Goal: Information Seeking & Learning: Learn about a topic

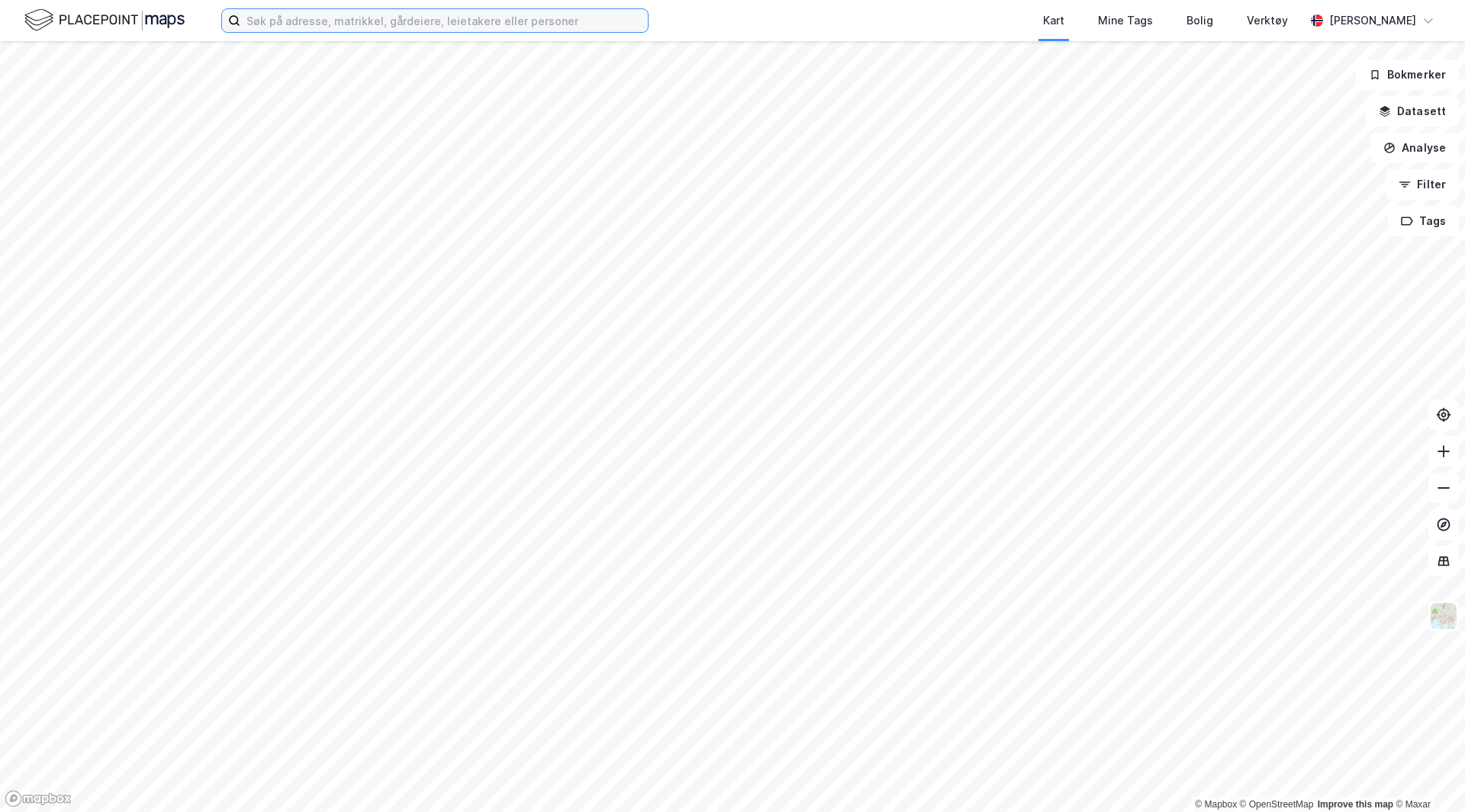
click at [622, 19] on input at bounding box center [444, 21] width 407 height 23
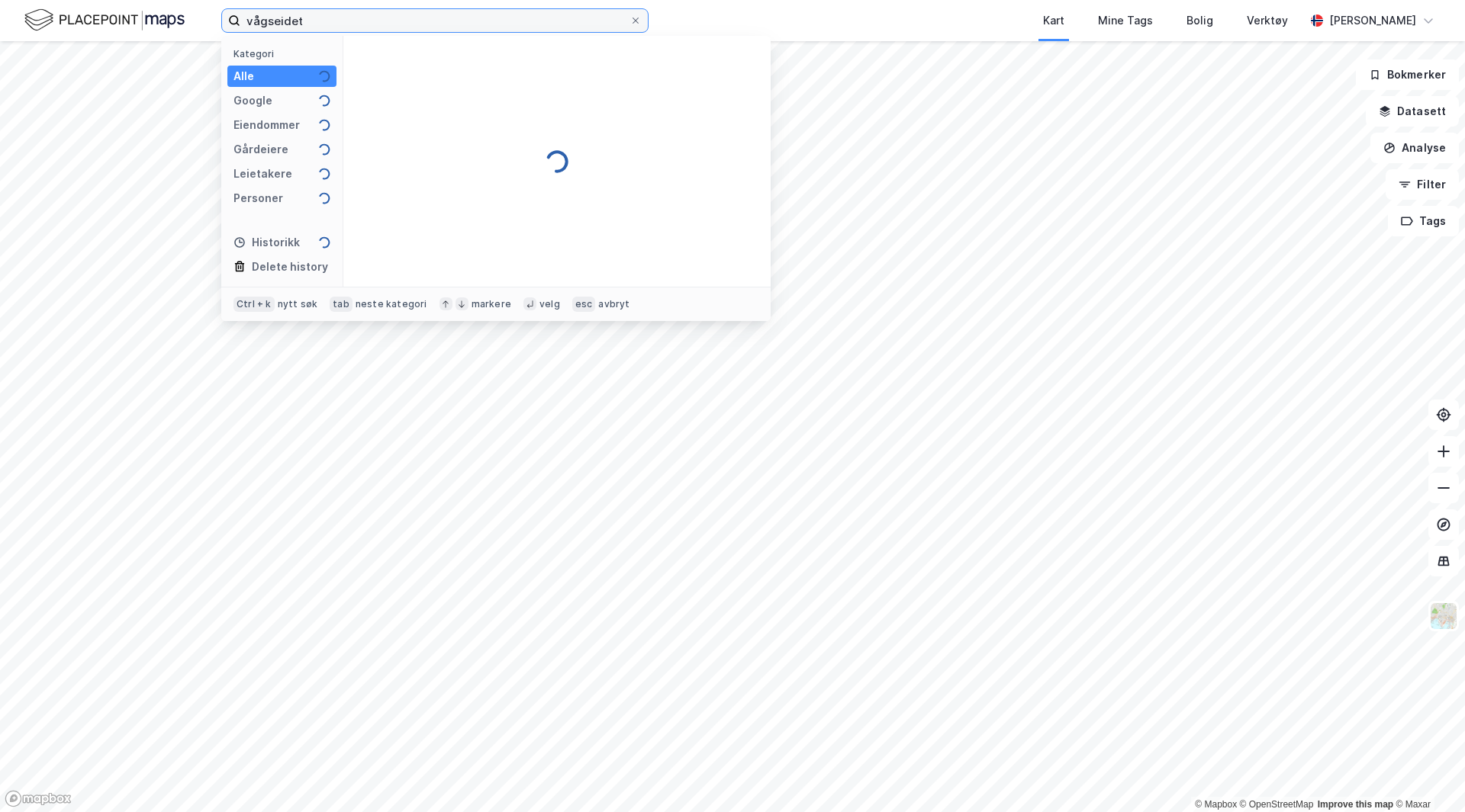
type input "vågseidet"
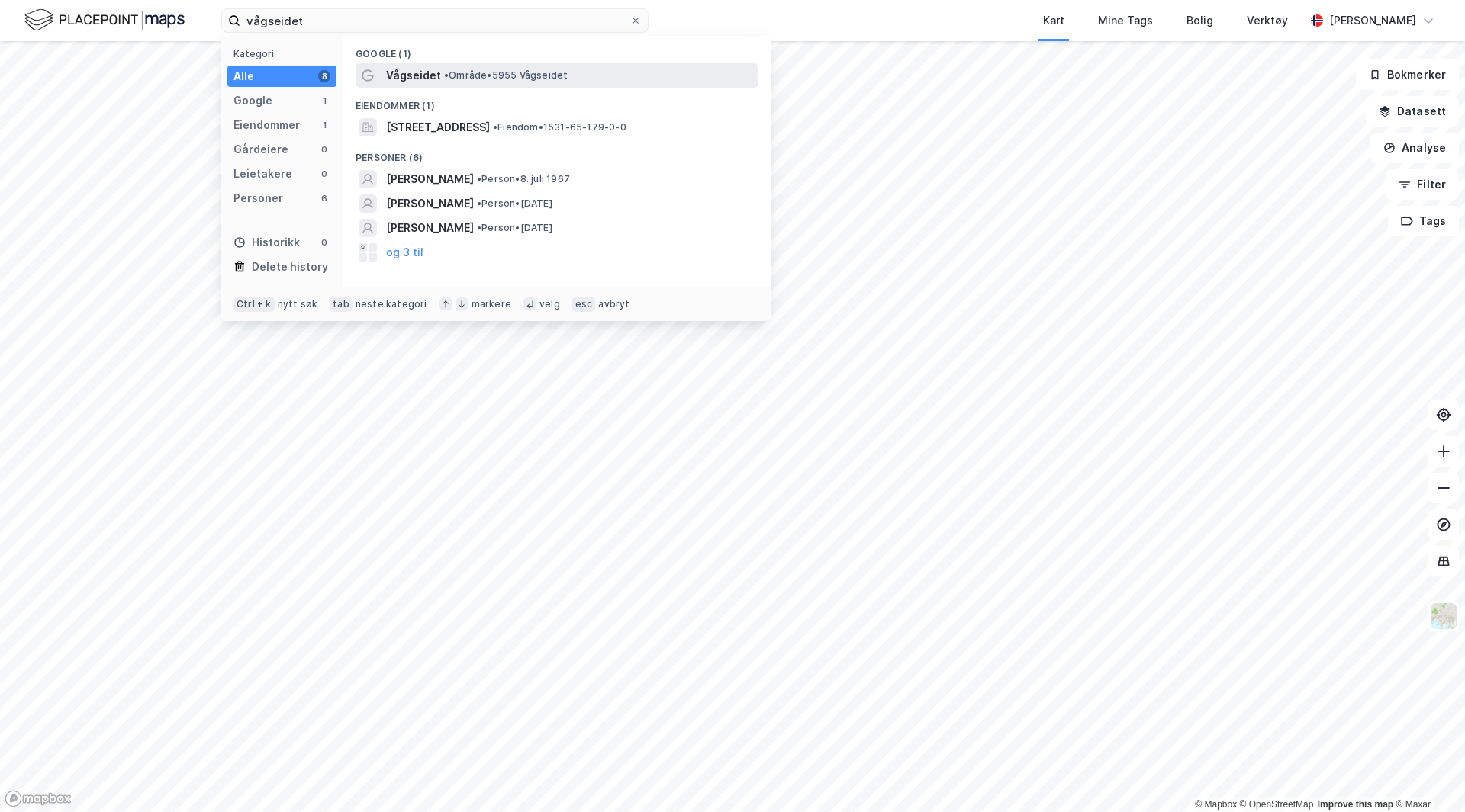
click at [533, 64] on div "Vågseidet • Område • 5955 Vågseidet" at bounding box center [557, 76] width 403 height 25
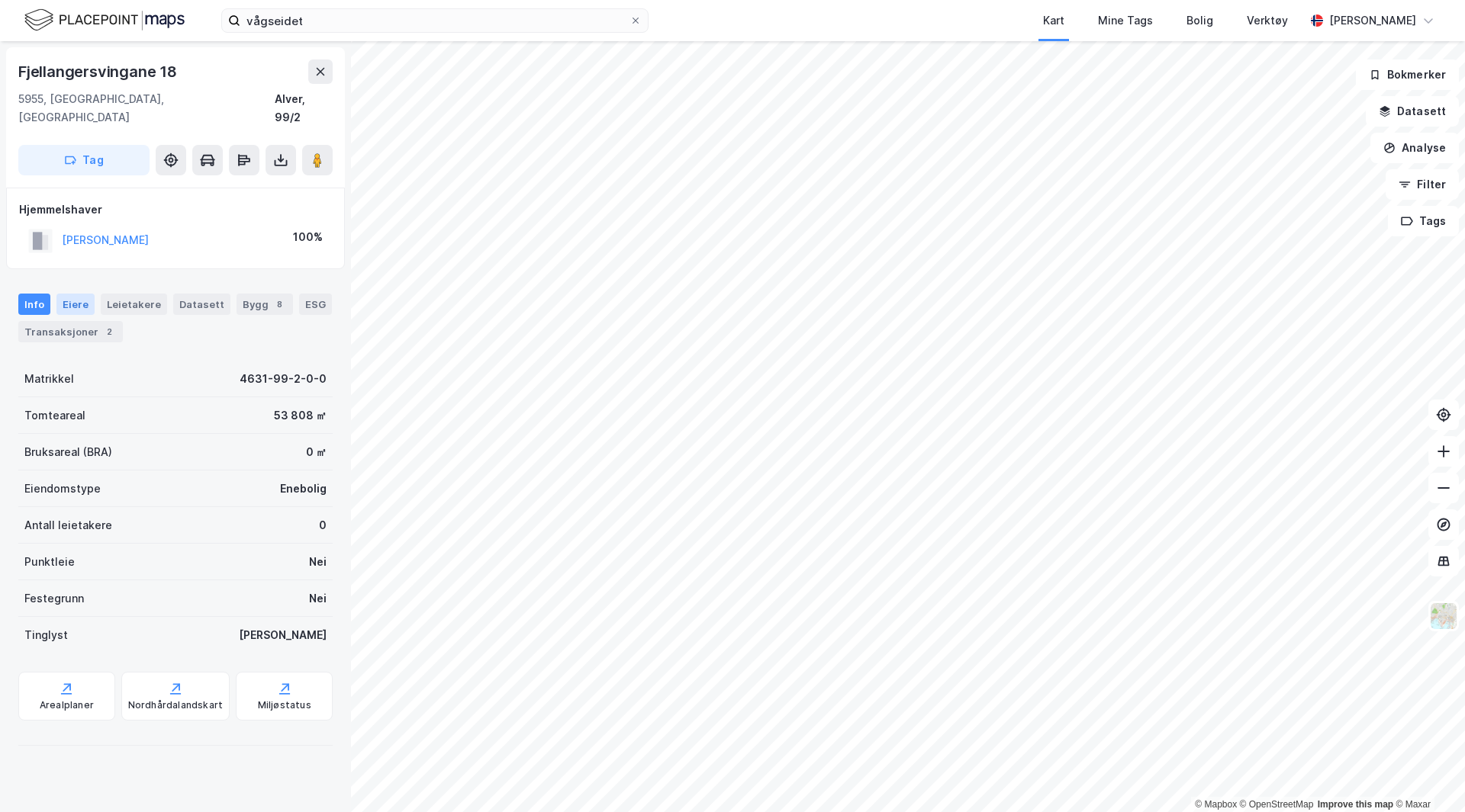
click at [80, 294] on div "Eiere" at bounding box center [76, 305] width 38 height 21
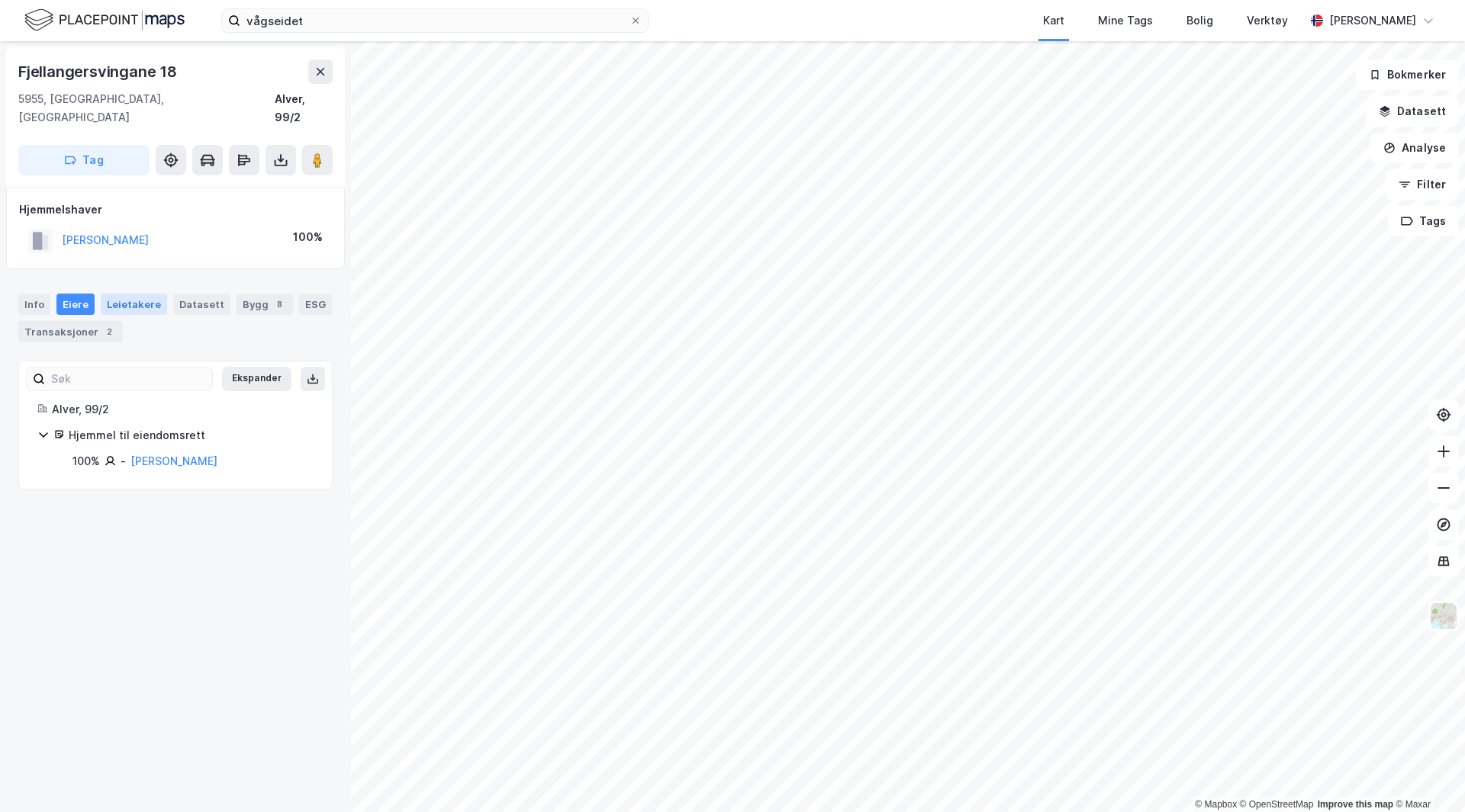
click at [136, 294] on div "Leietakere" at bounding box center [134, 305] width 67 height 21
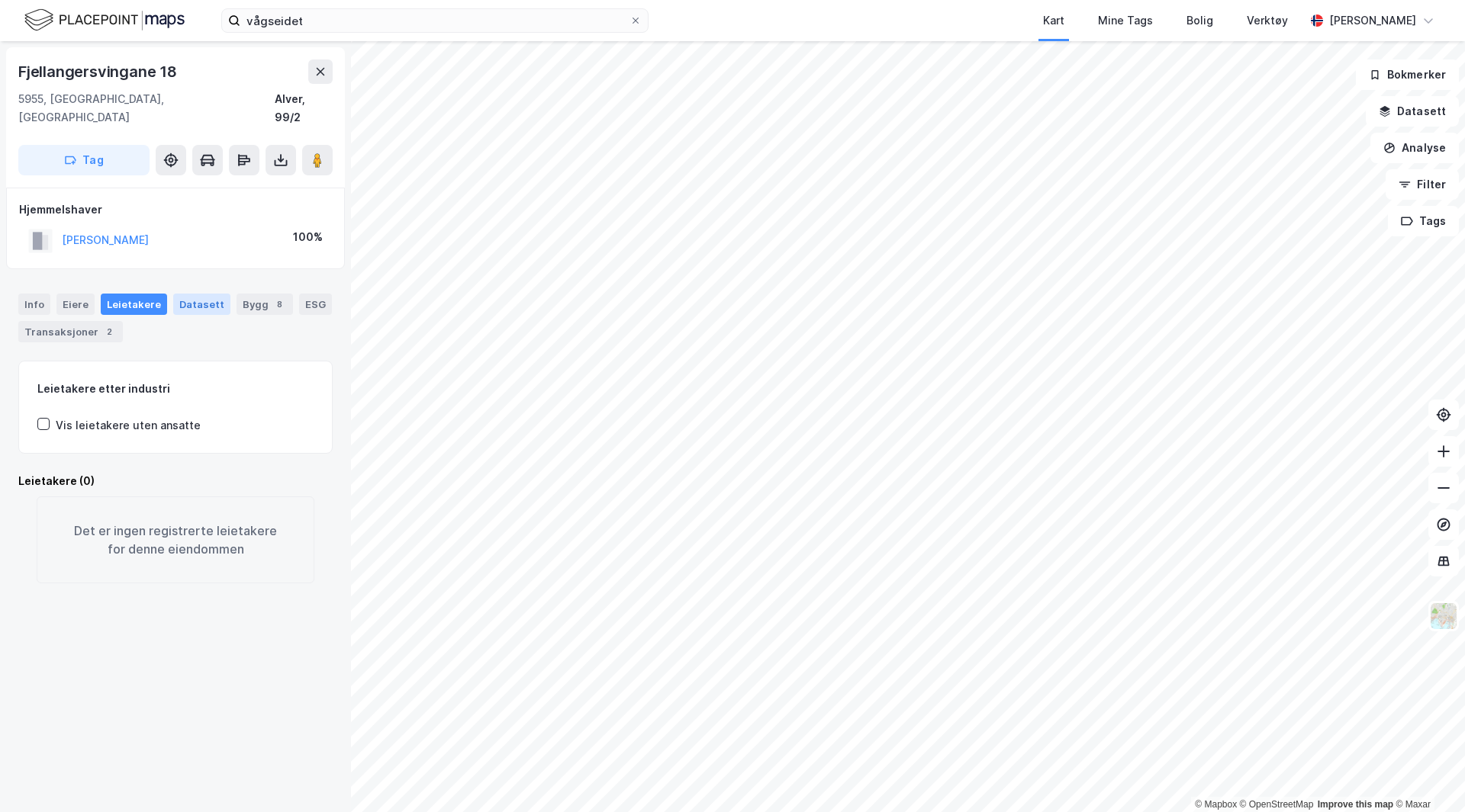
click at [193, 294] on div "Datasett" at bounding box center [202, 305] width 57 height 21
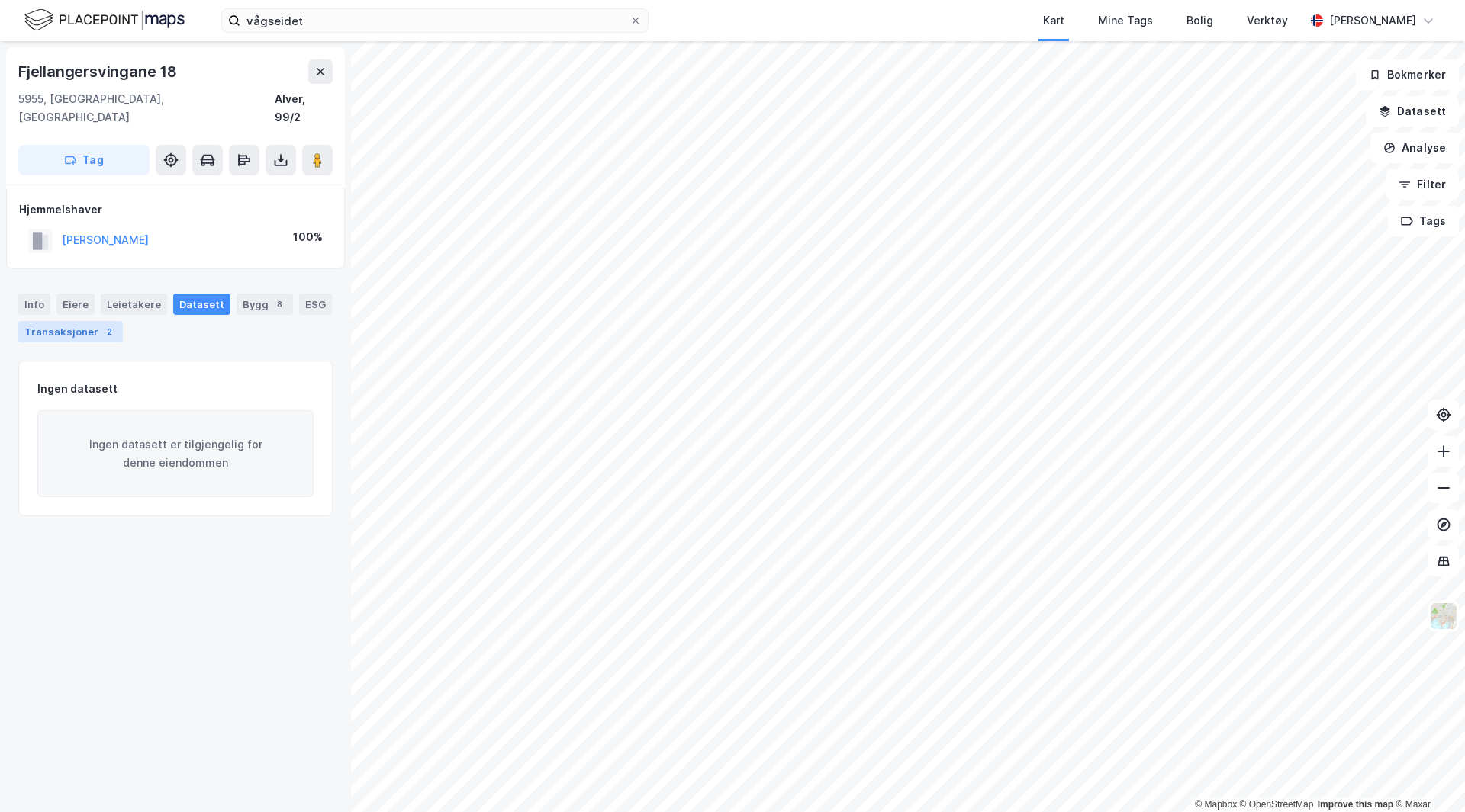
click at [36, 321] on div "Transaksjoner 2" at bounding box center [70, 332] width 104 height 21
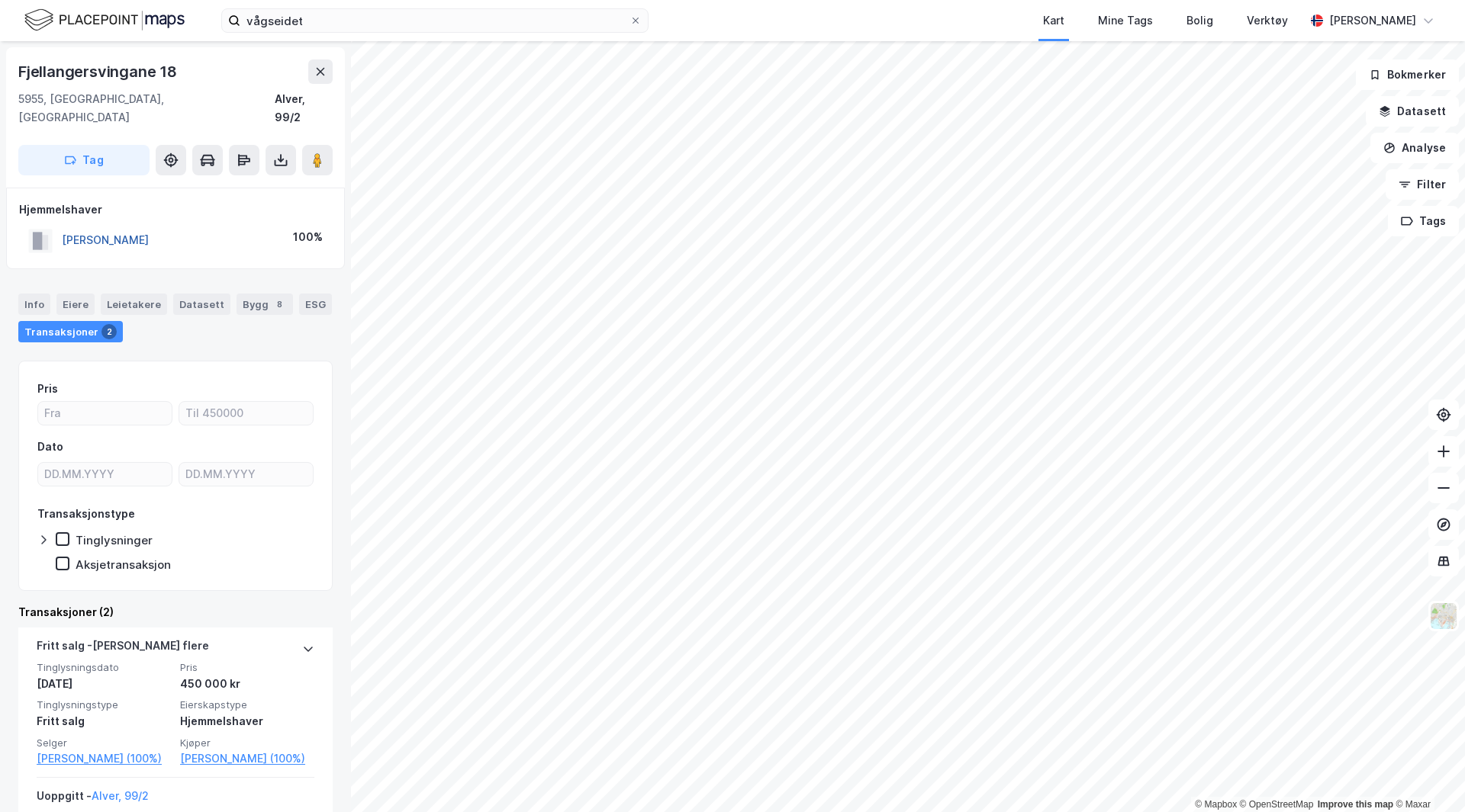
click at [0, 0] on button "BAKKE FRODE" at bounding box center [0, 0] width 0 height 0
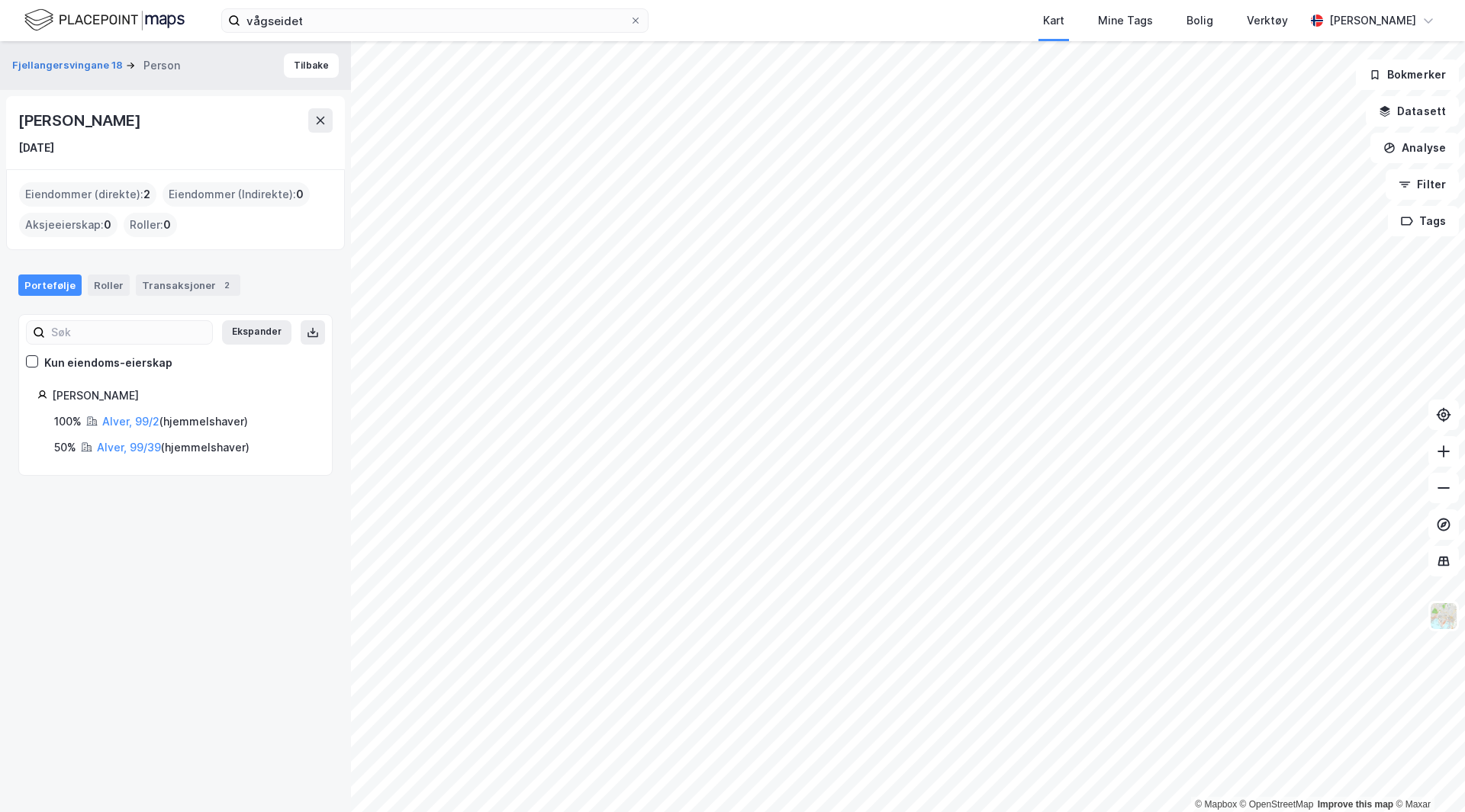
click at [91, 197] on div "Eiendommer (direkte) : 2" at bounding box center [87, 195] width 137 height 25
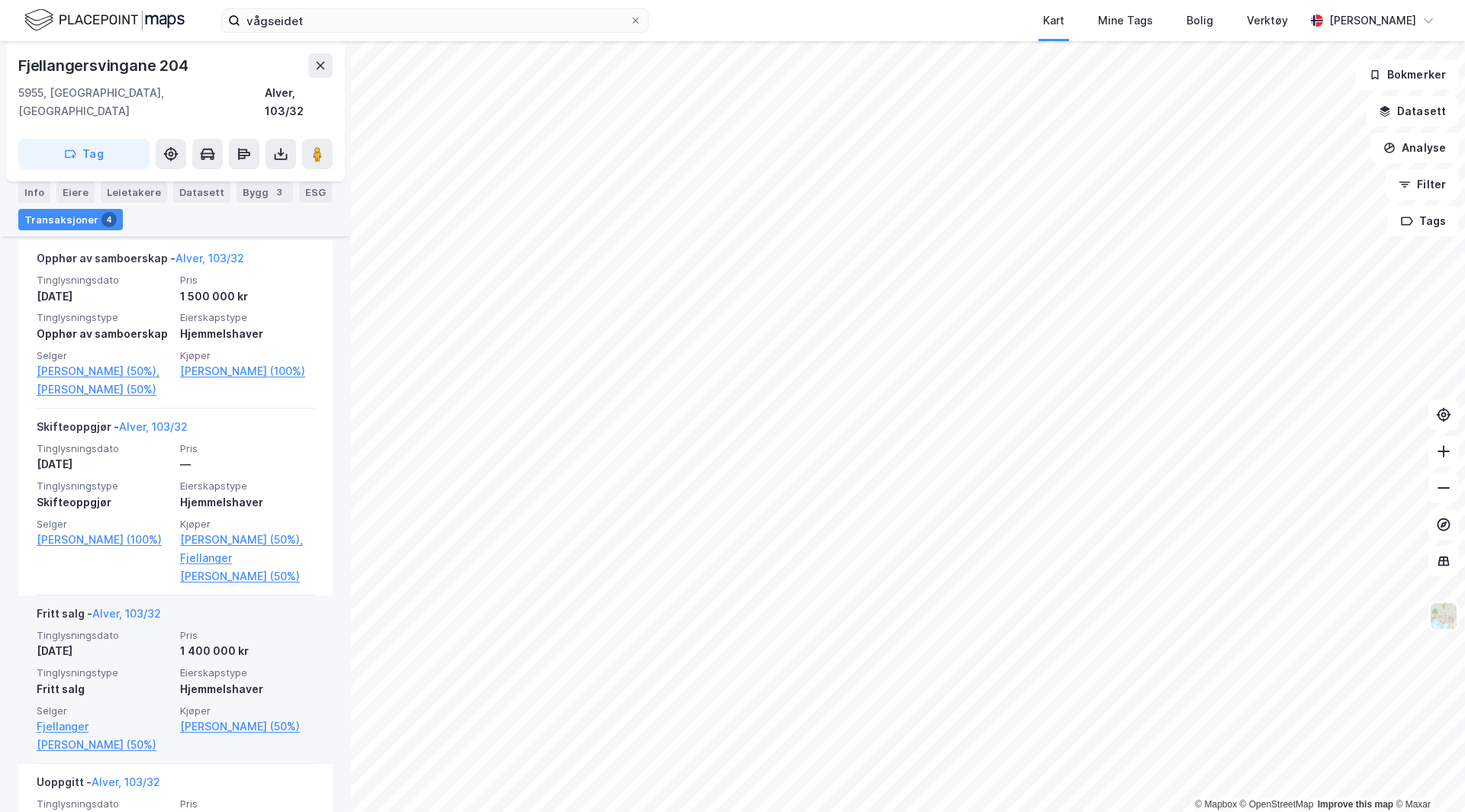
scroll to position [355, 0]
